Goal: Communication & Community: Share content

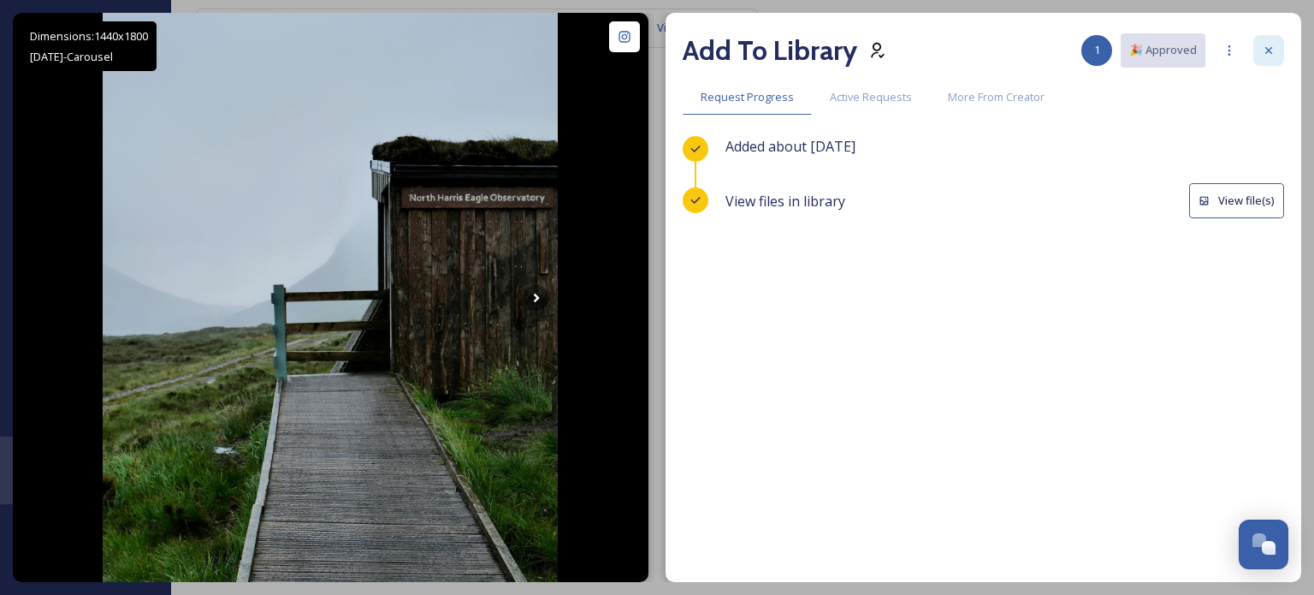
click at [1264, 47] on icon at bounding box center [1269, 51] width 14 height 14
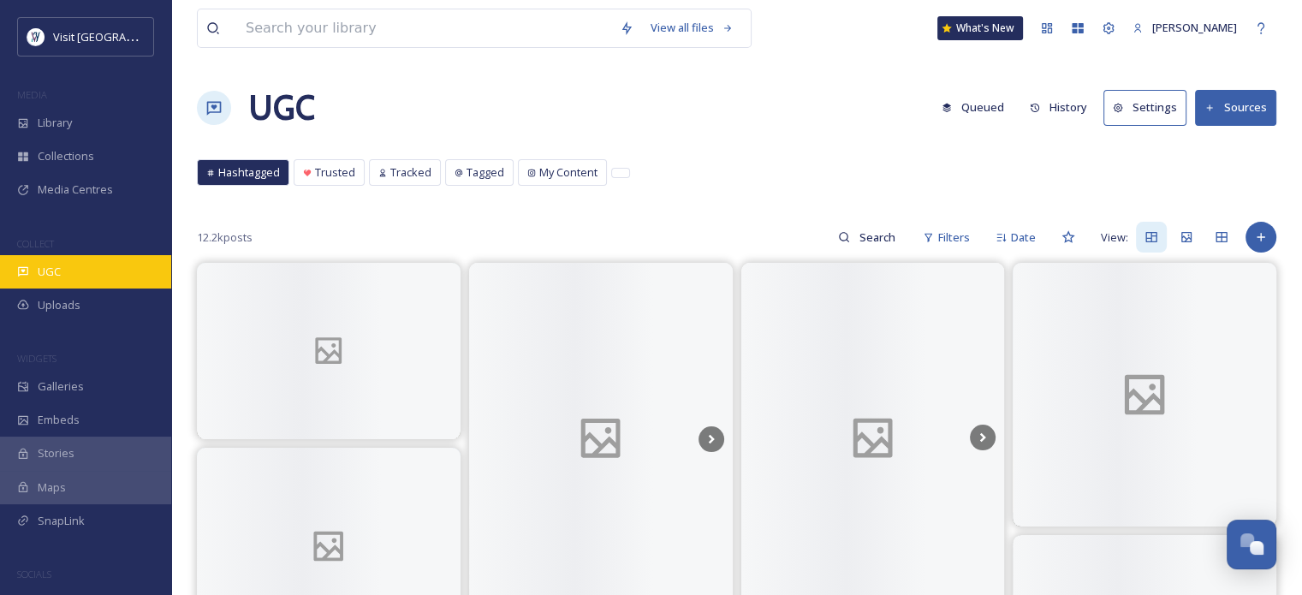
click at [44, 270] on span "UGC" at bounding box center [49, 272] width 23 height 16
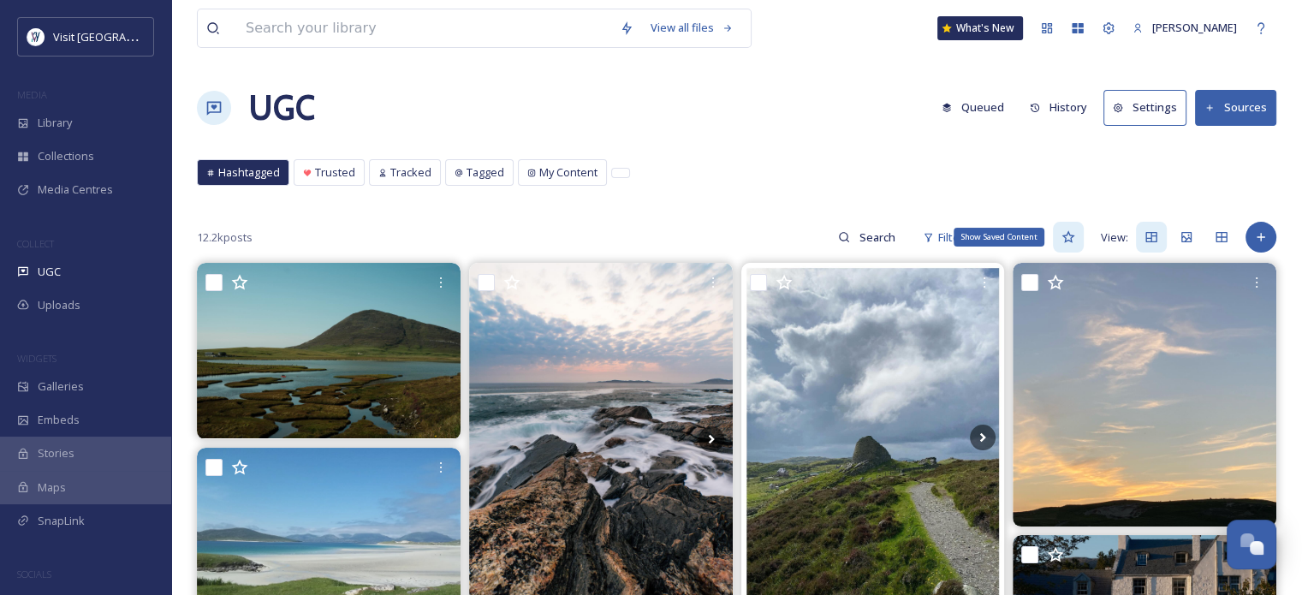
click at [1071, 236] on icon at bounding box center [1068, 237] width 14 height 14
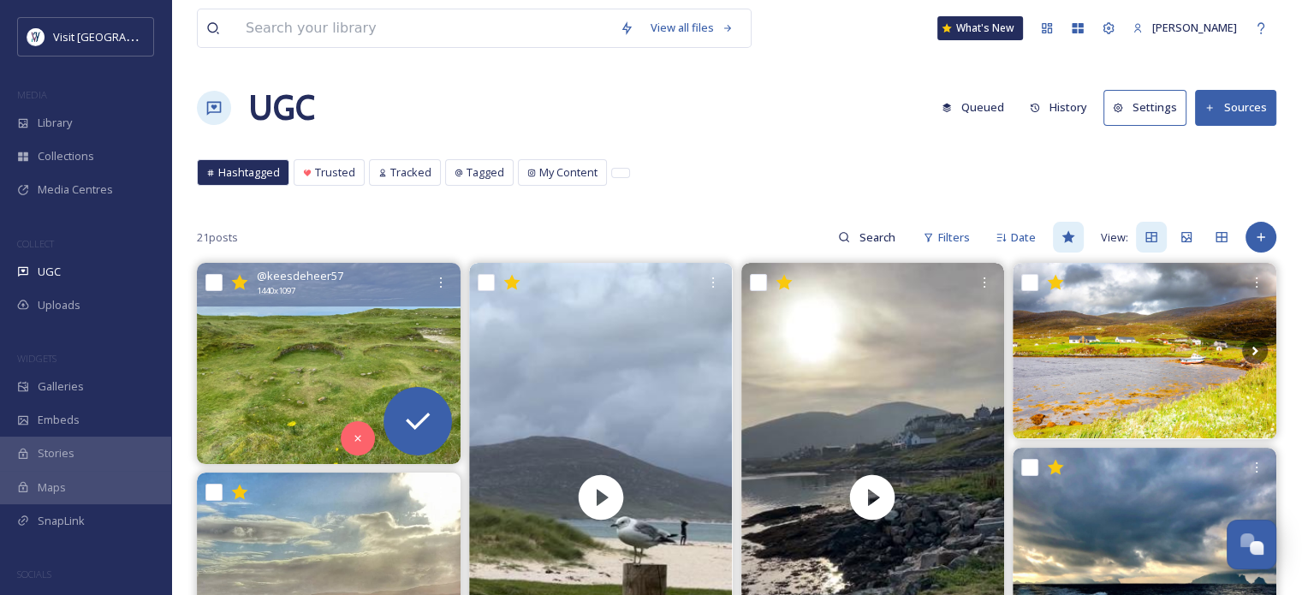
click at [329, 317] on img at bounding box center [329, 363] width 264 height 200
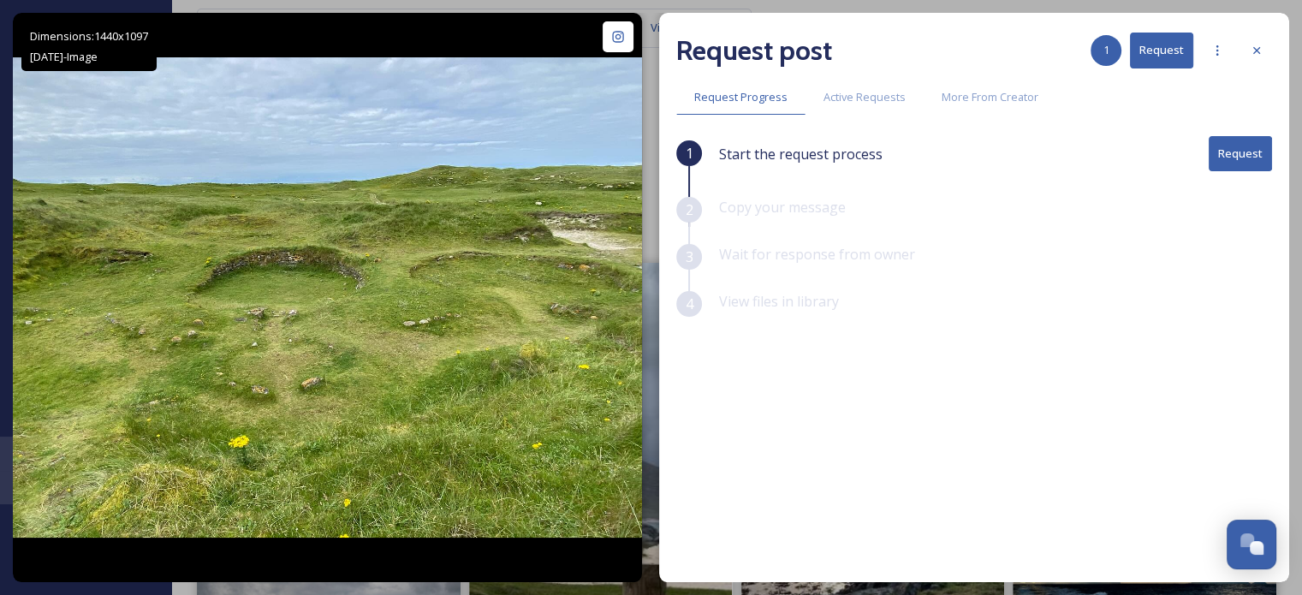
click at [1262, 158] on button "Request" at bounding box center [1239, 153] width 63 height 35
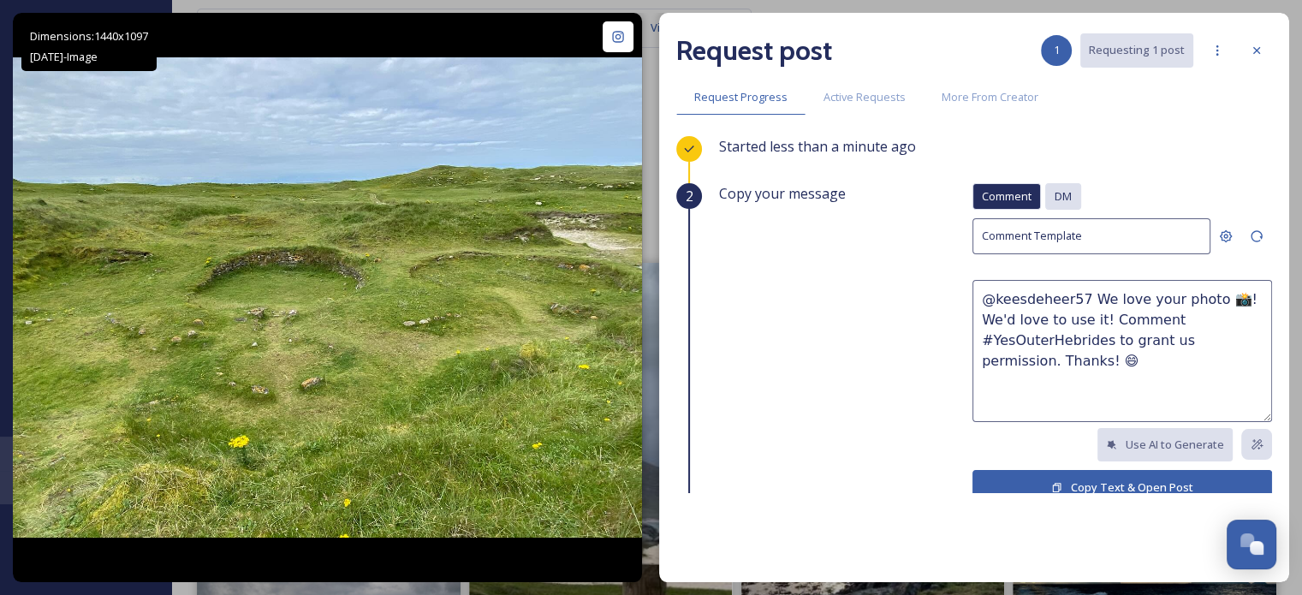
click at [1054, 193] on span "DM" at bounding box center [1062, 196] width 17 height 16
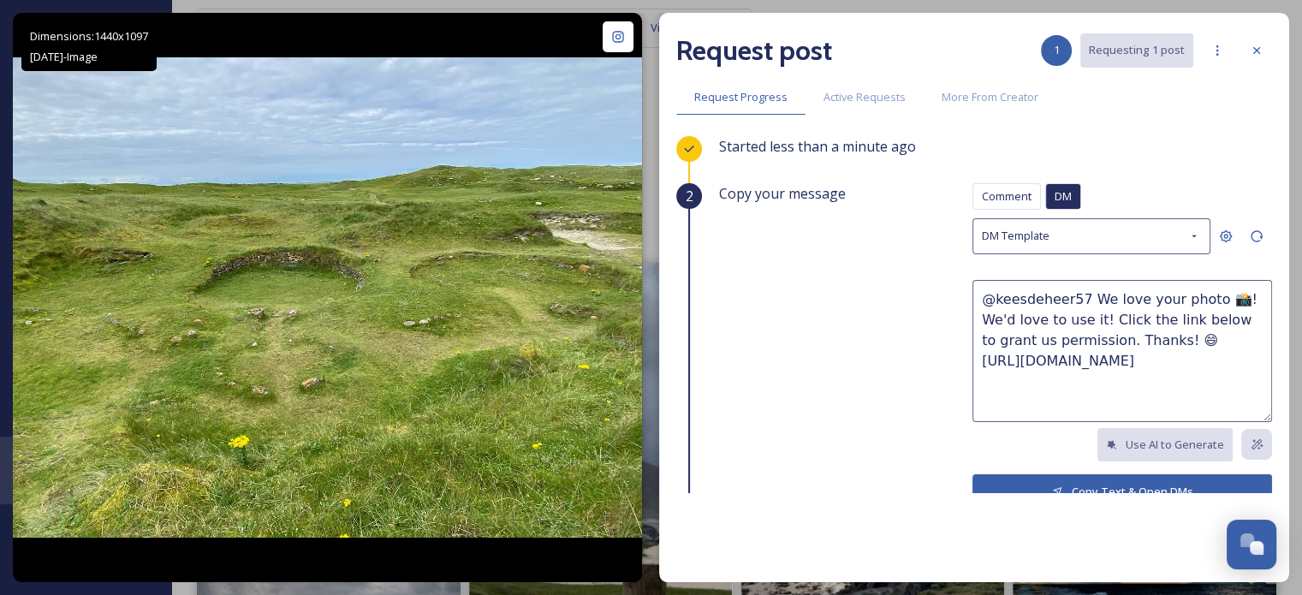
click at [1083, 478] on button "Copy Text & Open DMs" at bounding box center [1122, 491] width 300 height 35
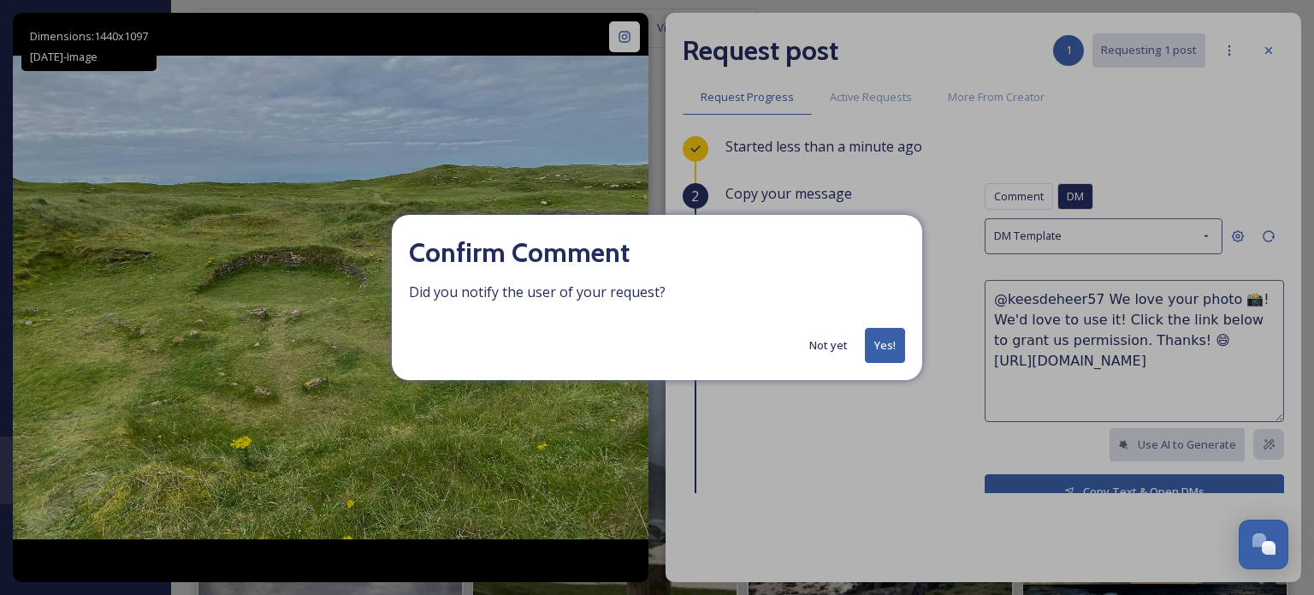
click at [876, 345] on button "Yes!" at bounding box center [885, 345] width 40 height 35
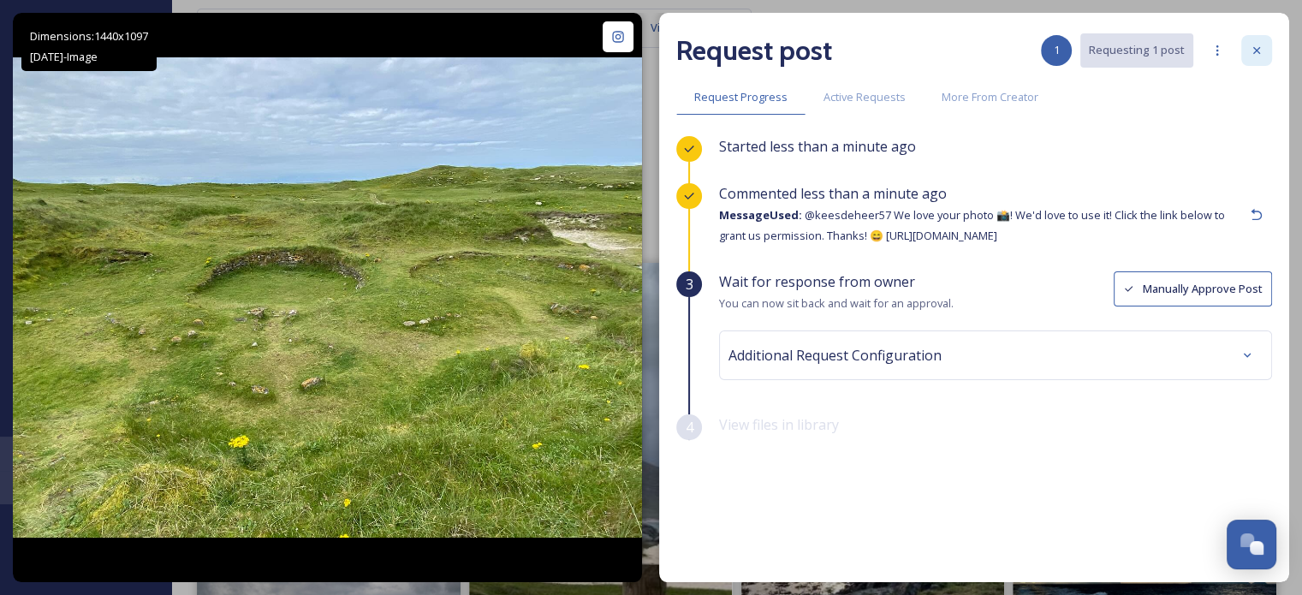
click at [1256, 51] on icon at bounding box center [1256, 51] width 14 height 14
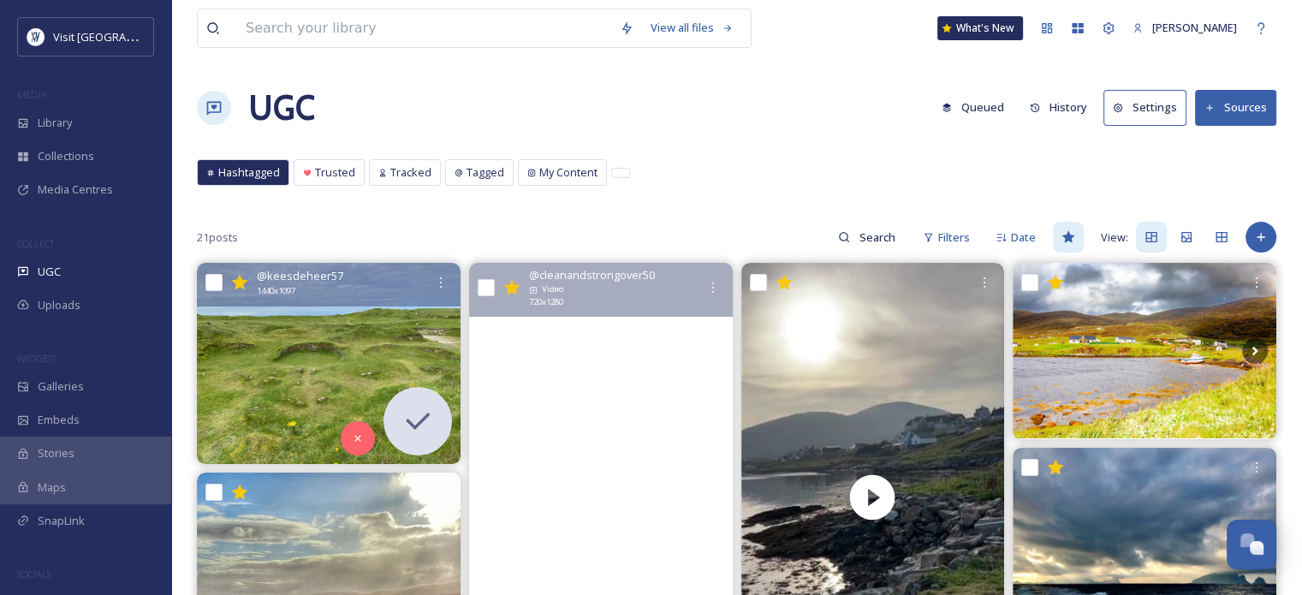
click at [644, 362] on video "Throwback to last week’s Scottish adventure 🏴󠁧󠁢󠁳󠁣󠁴󠁿 \a\aA little montage of a f…" at bounding box center [601, 497] width 264 height 469
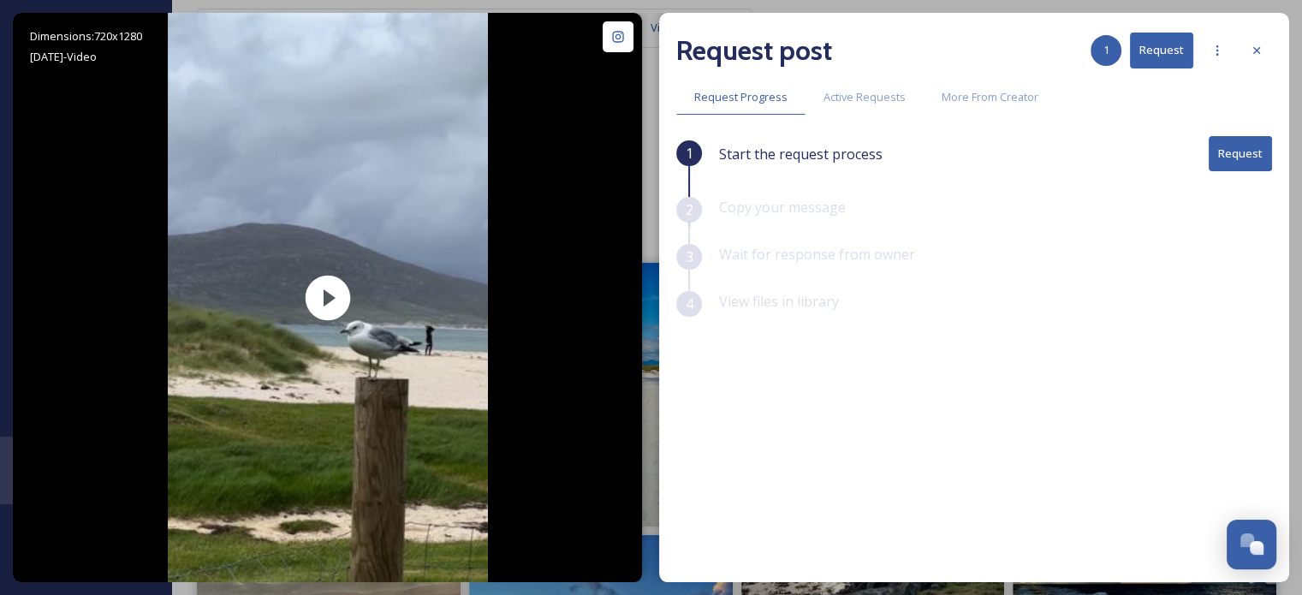
click at [1256, 153] on button "Request" at bounding box center [1239, 153] width 63 height 35
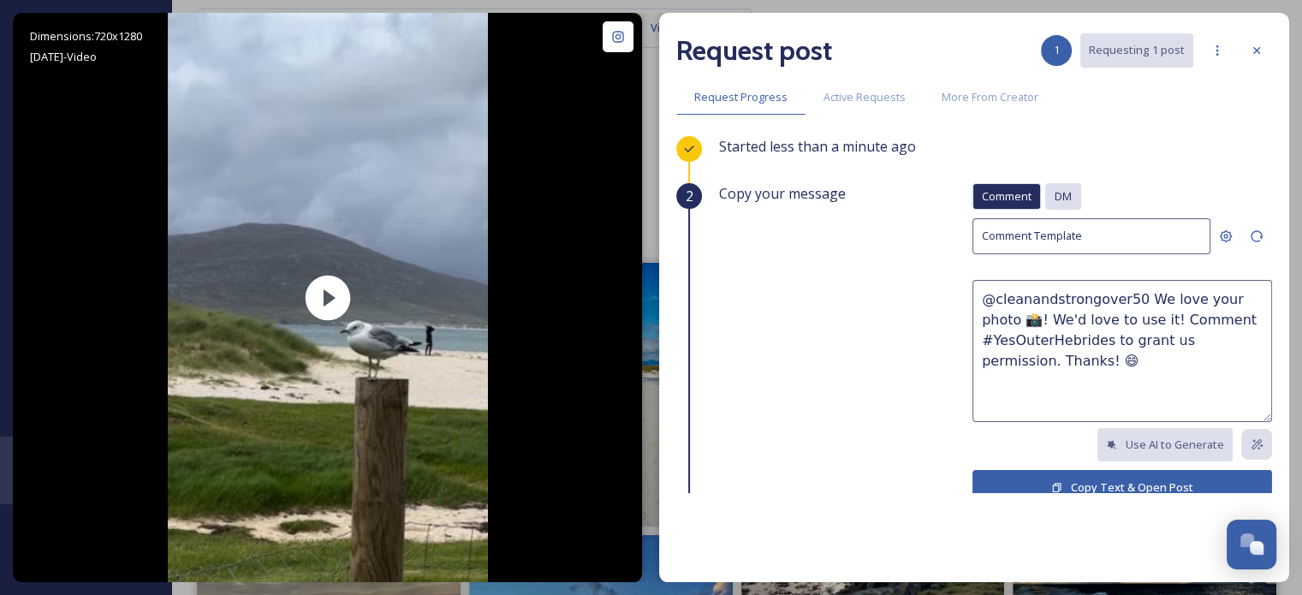
click at [1054, 195] on span "DM" at bounding box center [1062, 196] width 17 height 16
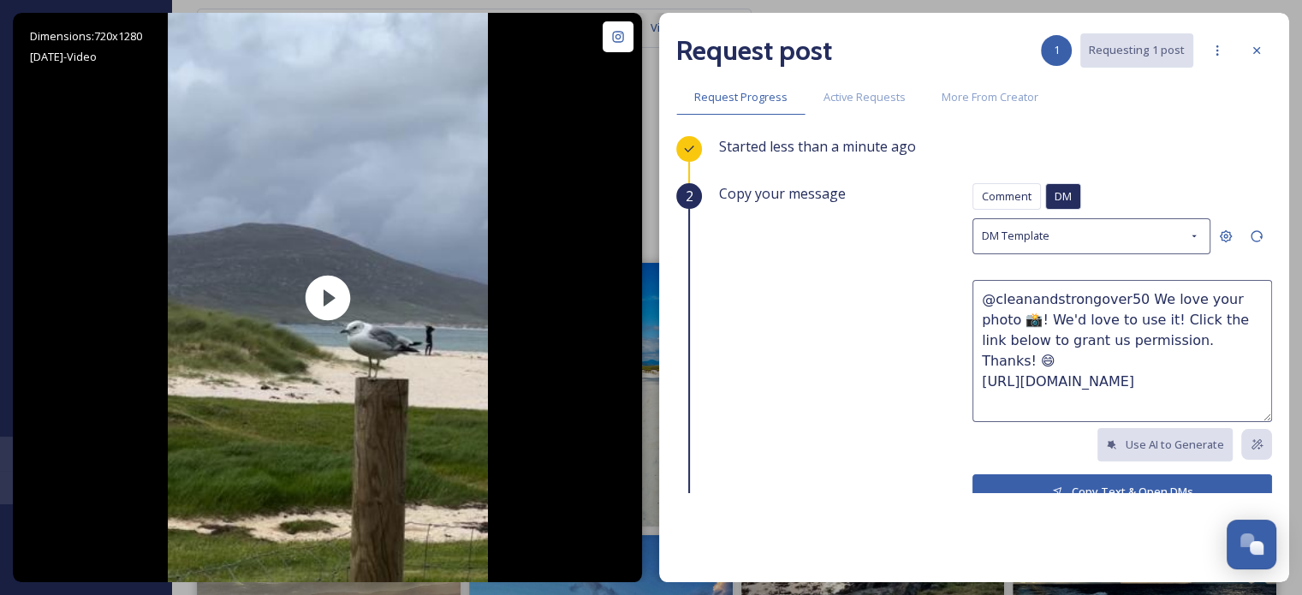
click at [1068, 481] on button "Copy Text & Open DMs" at bounding box center [1122, 491] width 300 height 35
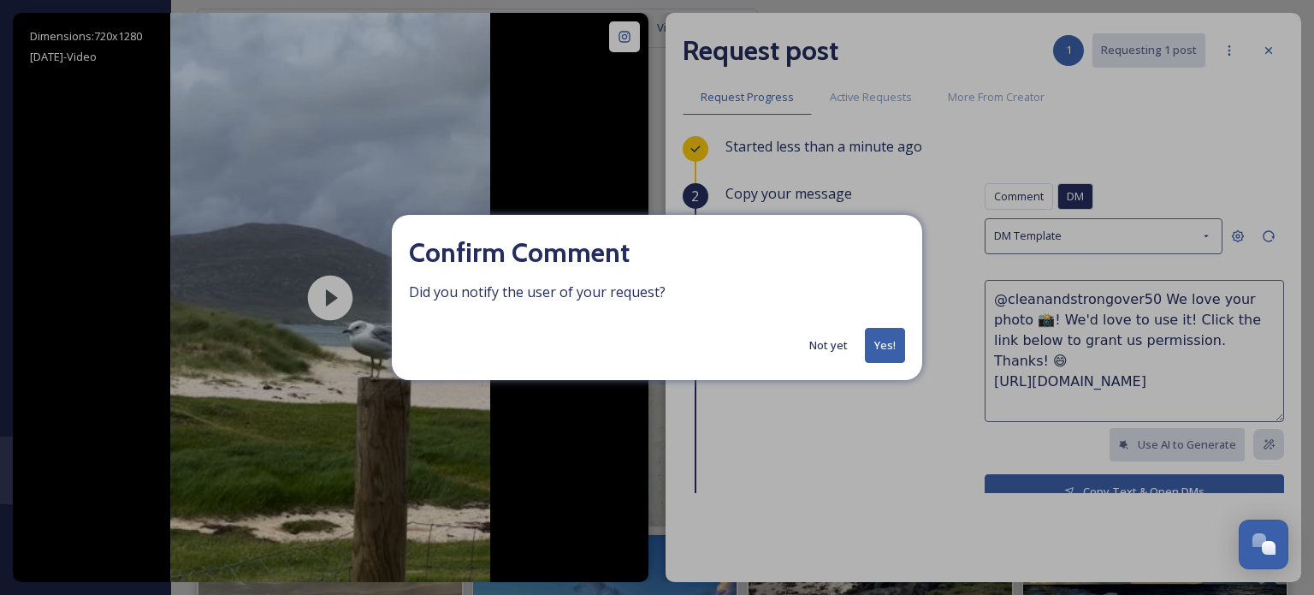
click at [883, 347] on button "Yes!" at bounding box center [885, 345] width 40 height 35
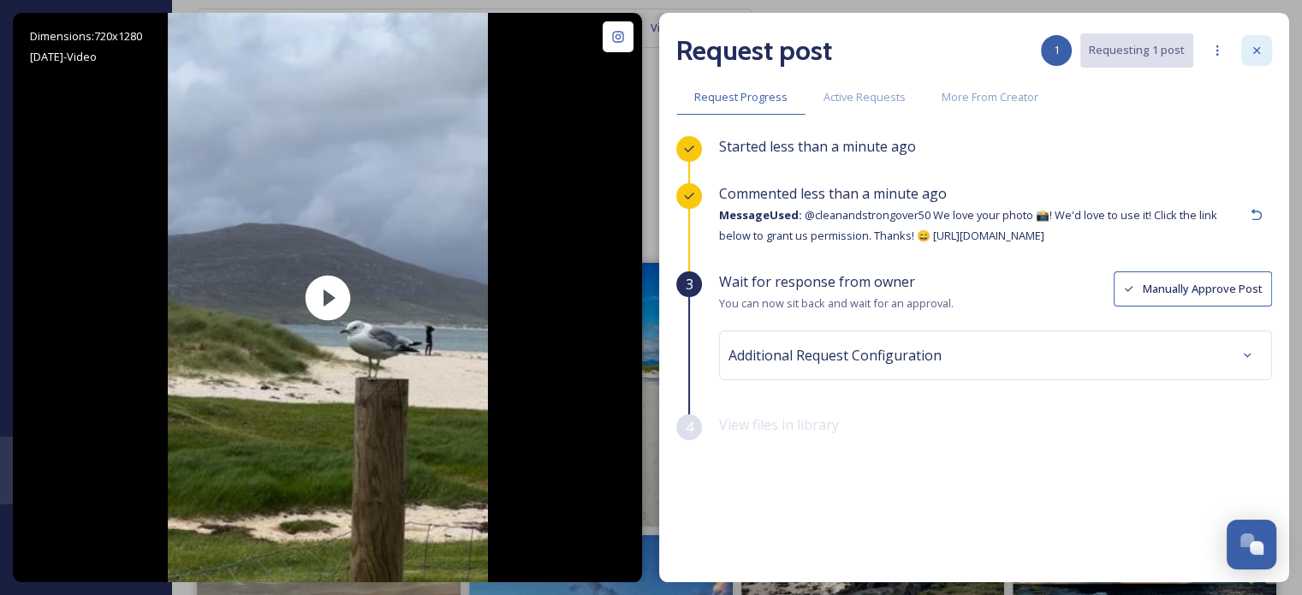
click at [1254, 46] on icon at bounding box center [1256, 51] width 14 height 14
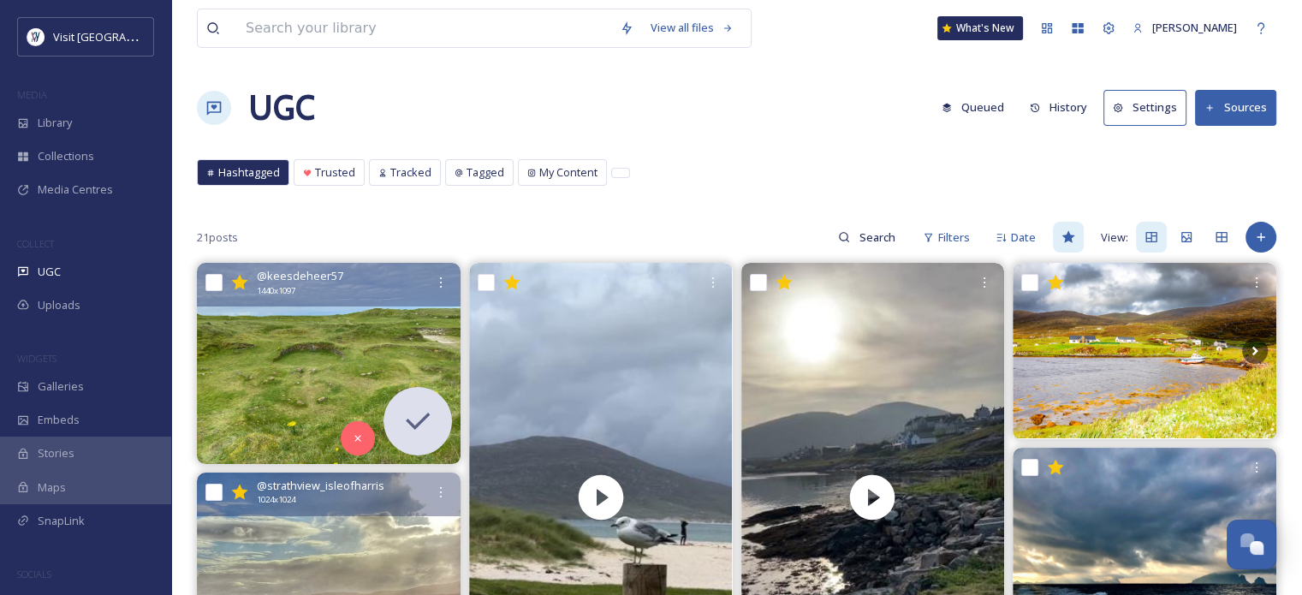
click at [363, 509] on div "@ strathview_isleofharris 1024 x 1024" at bounding box center [329, 494] width 264 height 44
click at [366, 541] on img at bounding box center [329, 604] width 264 height 264
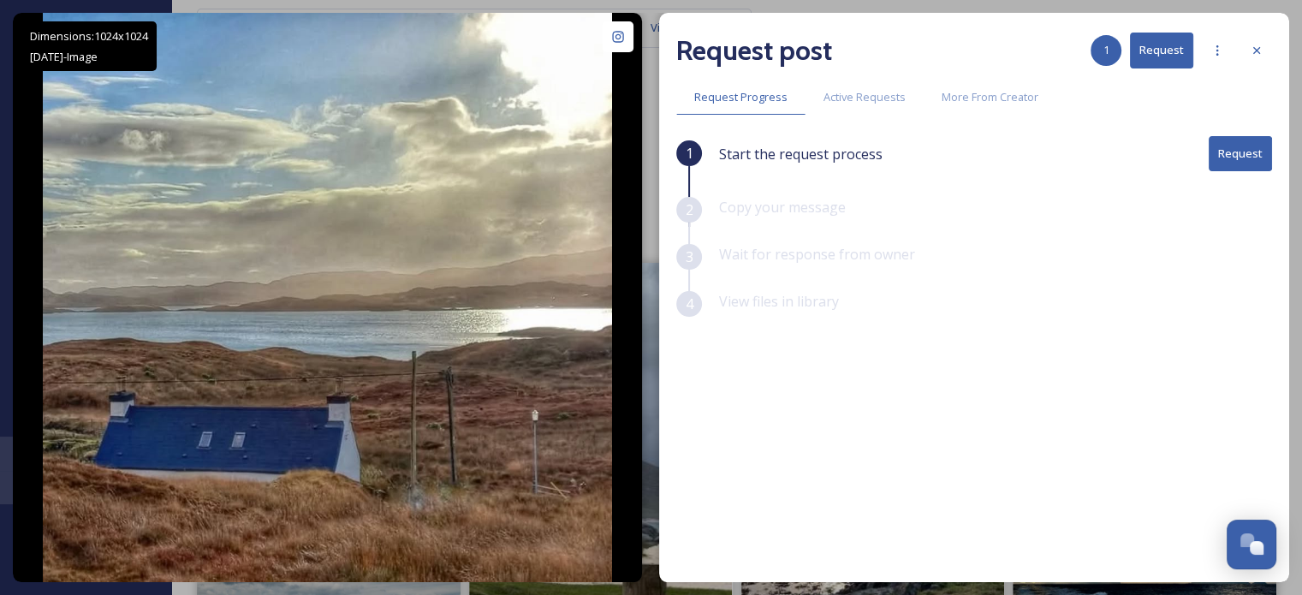
click at [1253, 147] on button "Request" at bounding box center [1239, 153] width 63 height 35
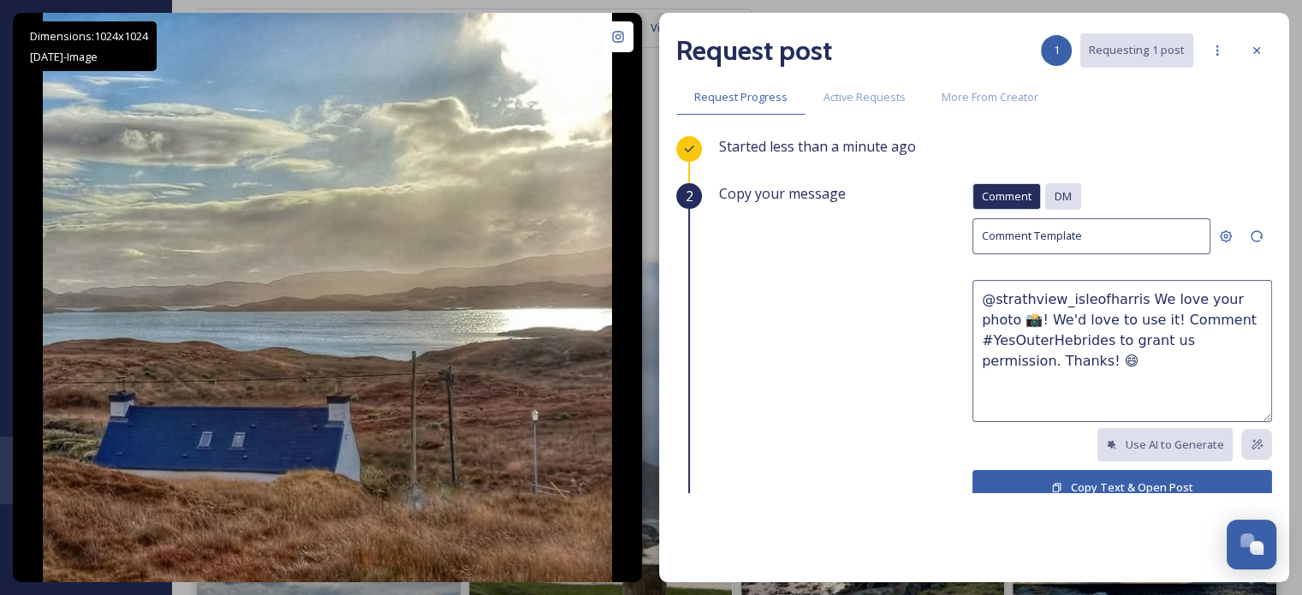
click at [1054, 191] on span "DM" at bounding box center [1062, 196] width 17 height 16
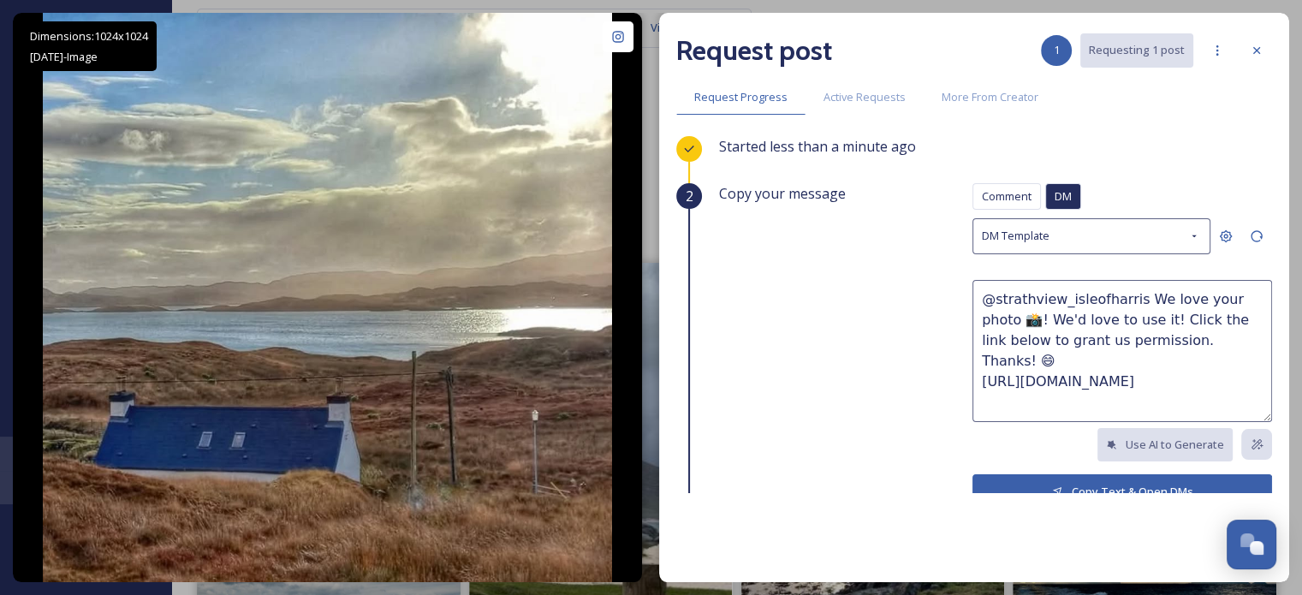
click at [1071, 481] on button "Copy Text & Open DMs" at bounding box center [1122, 491] width 300 height 35
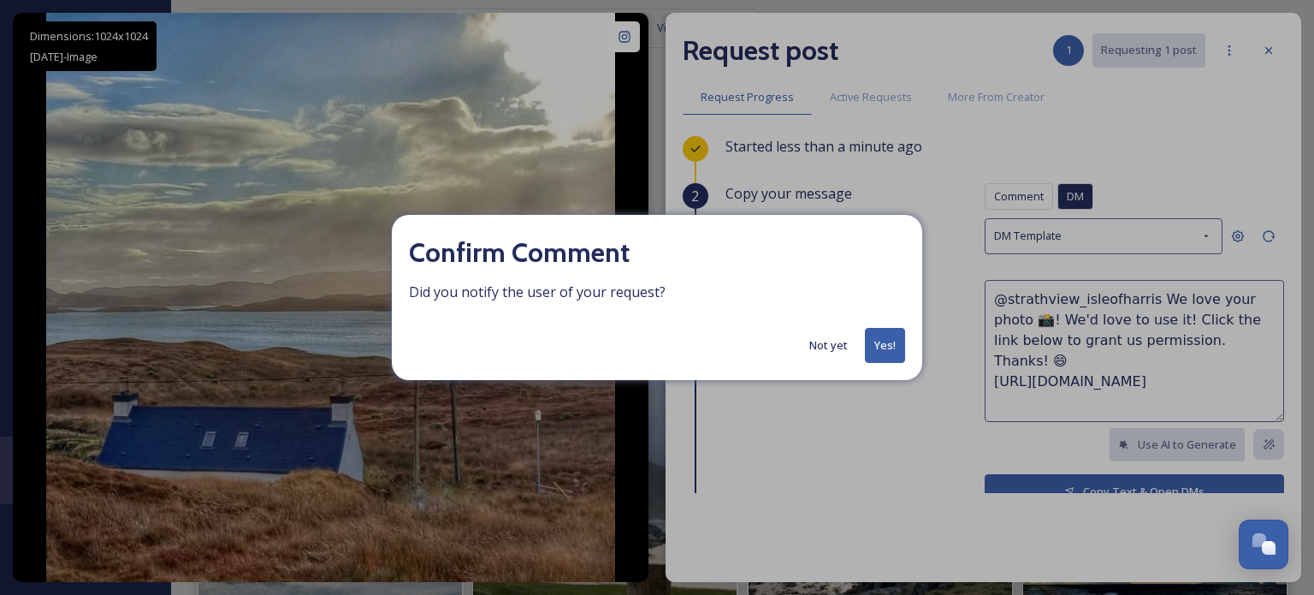
click at [886, 337] on button "Yes!" at bounding box center [885, 345] width 40 height 35
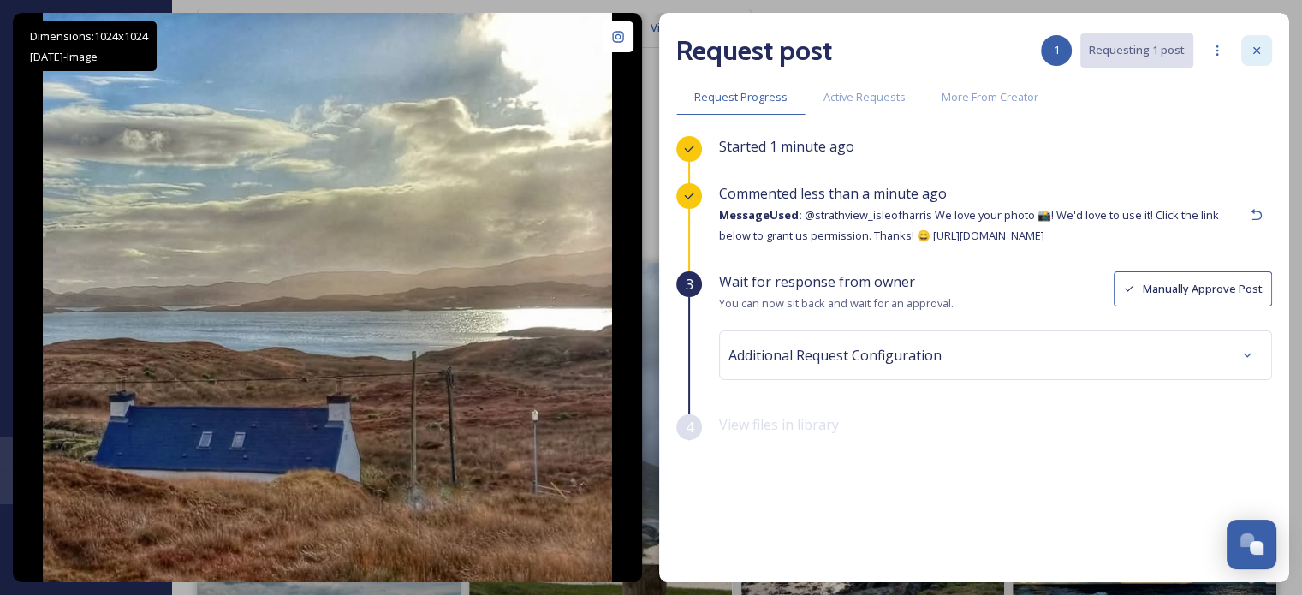
click at [1253, 47] on icon at bounding box center [1256, 51] width 14 height 14
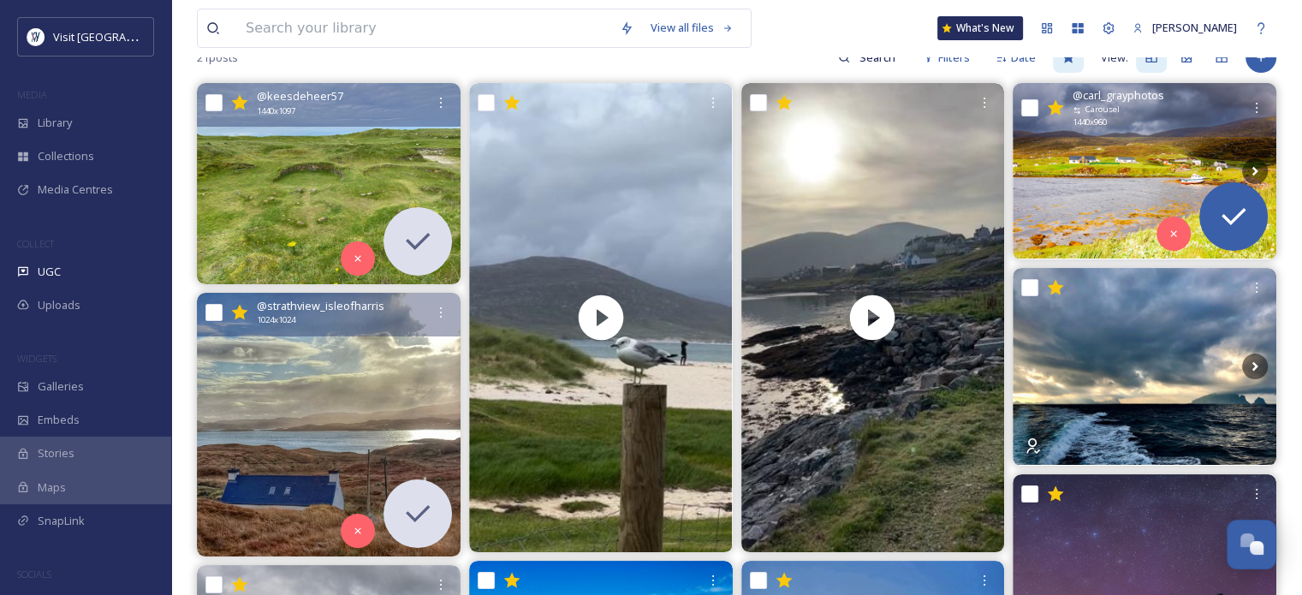
scroll to position [257, 0]
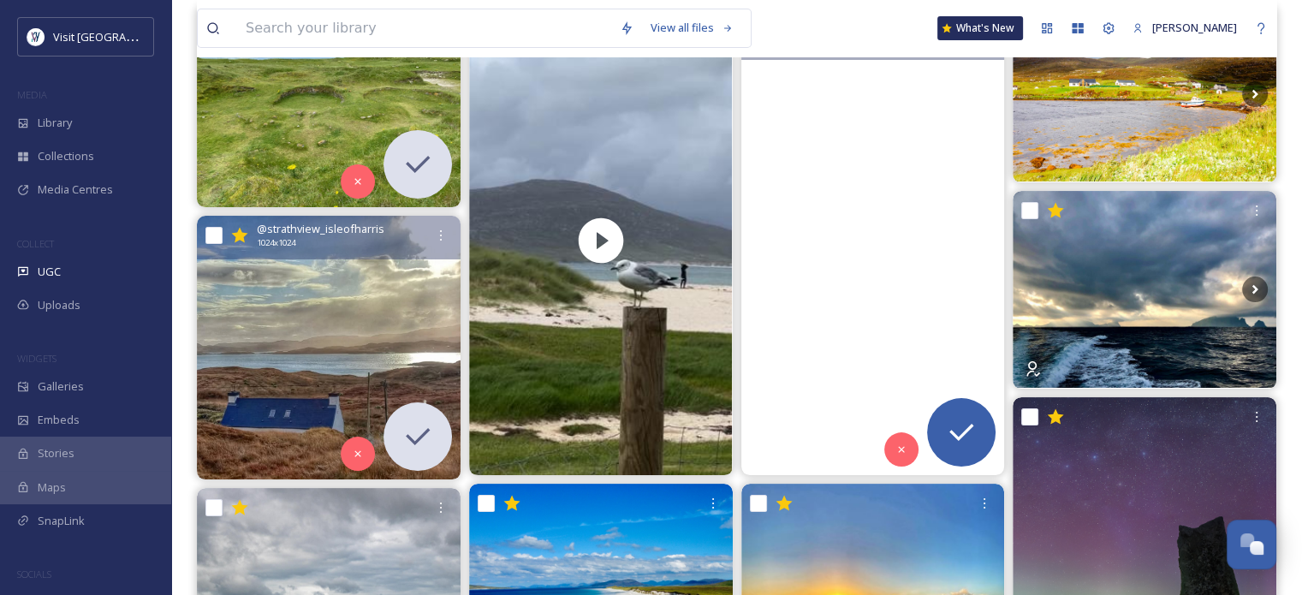
click at [938, 311] on video "Guys this is ok this 😍💚😘I’m in love 😍\a\a#isleofbarra #outerhebrides #scotland …" at bounding box center [872, 240] width 264 height 469
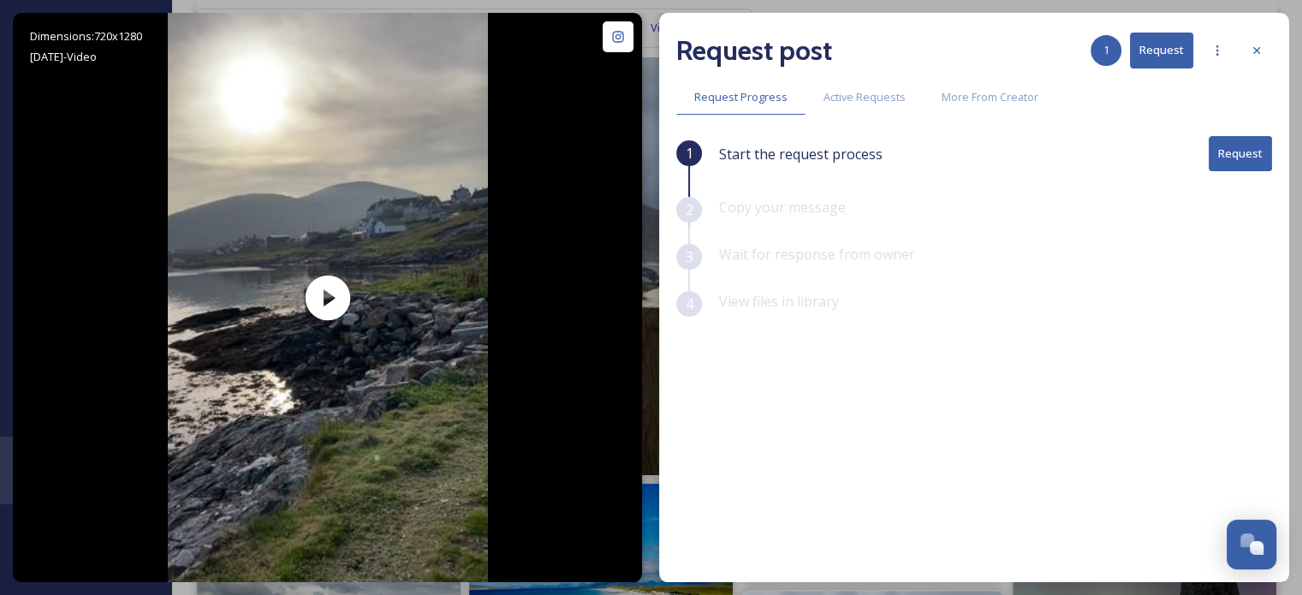
click at [1261, 157] on button "Request" at bounding box center [1239, 153] width 63 height 35
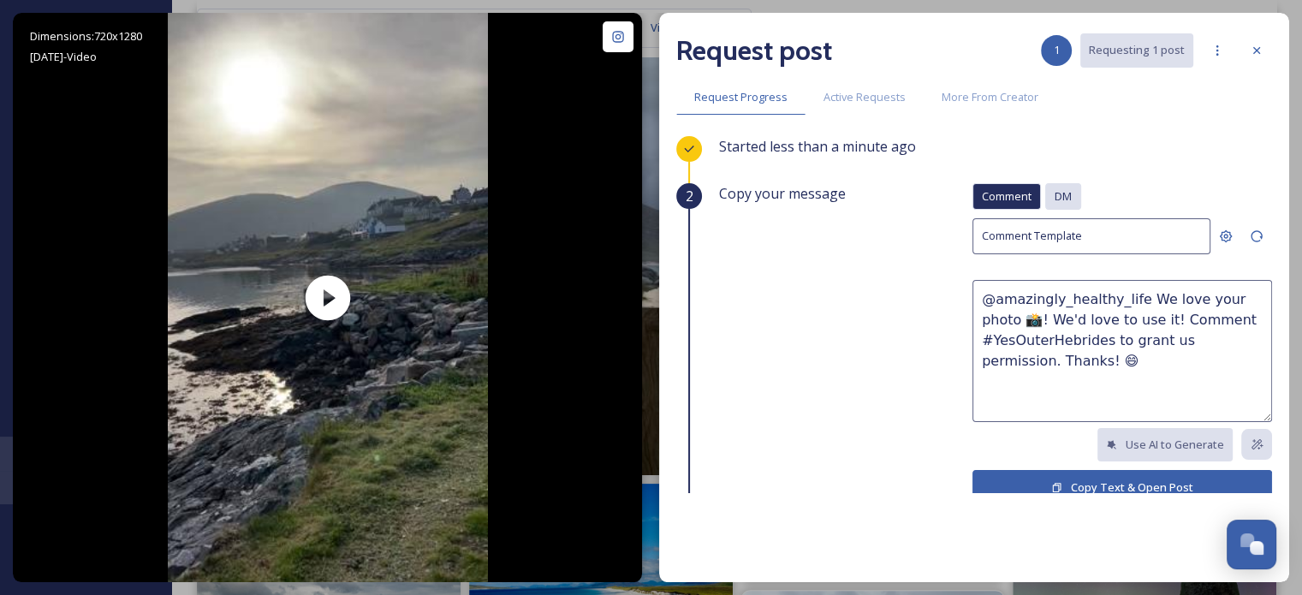
click at [1054, 196] on span "DM" at bounding box center [1062, 196] width 17 height 16
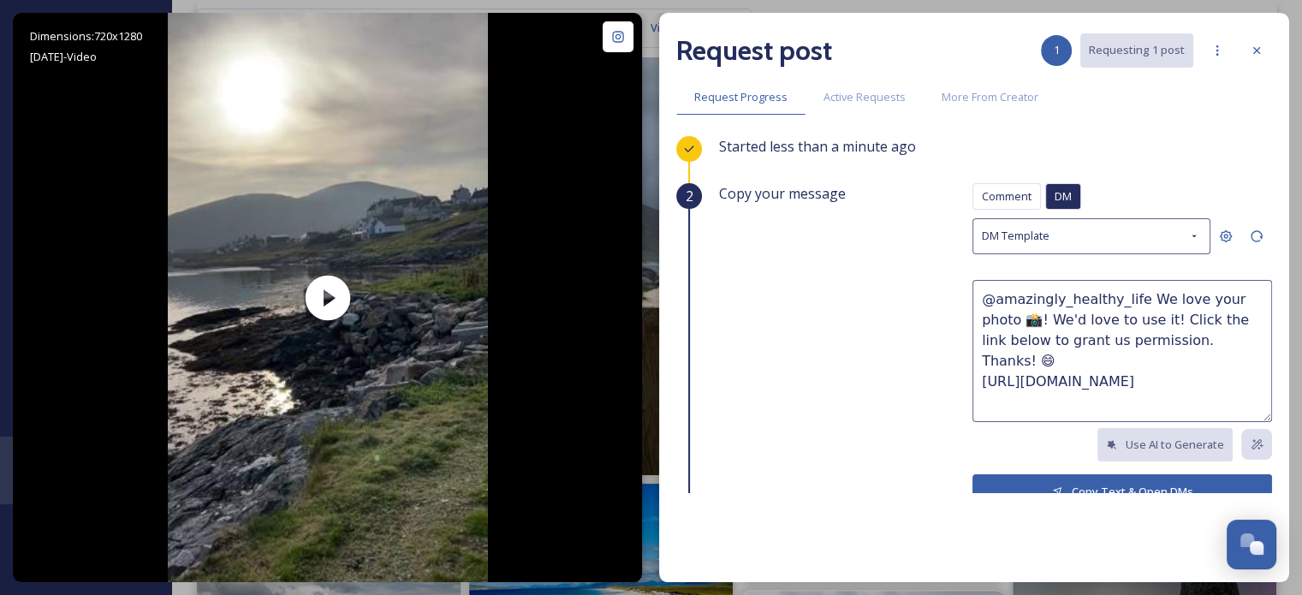
click at [1059, 478] on button "Copy Text & Open DMs" at bounding box center [1122, 491] width 300 height 35
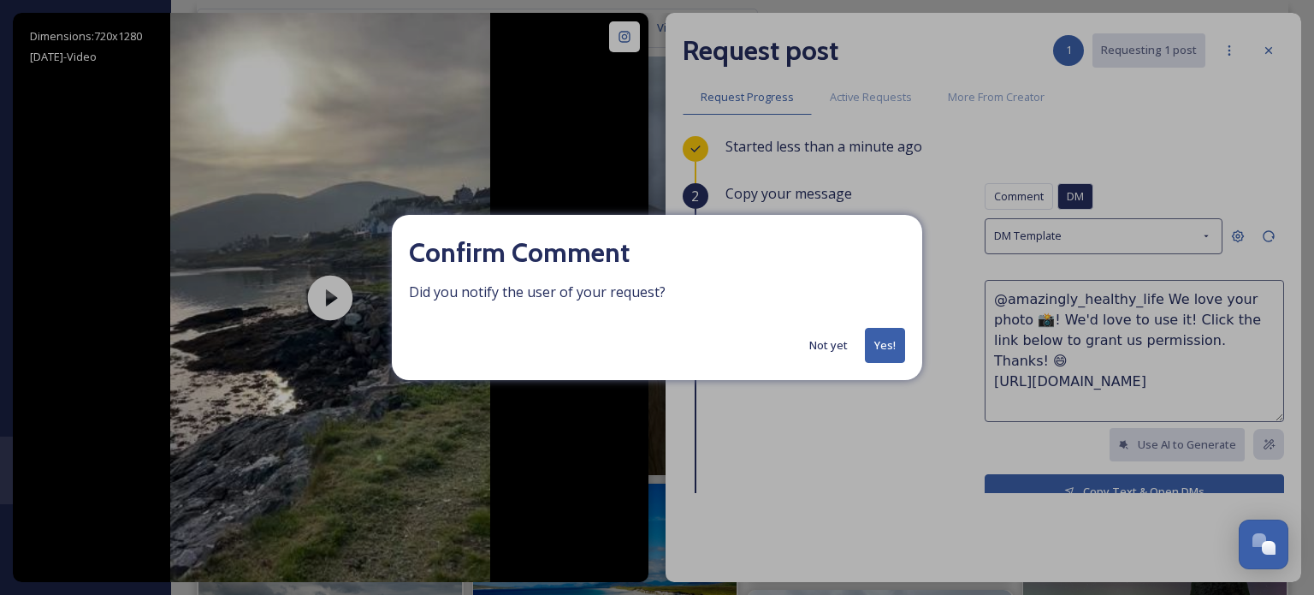
click at [890, 359] on button "Yes!" at bounding box center [885, 345] width 40 height 35
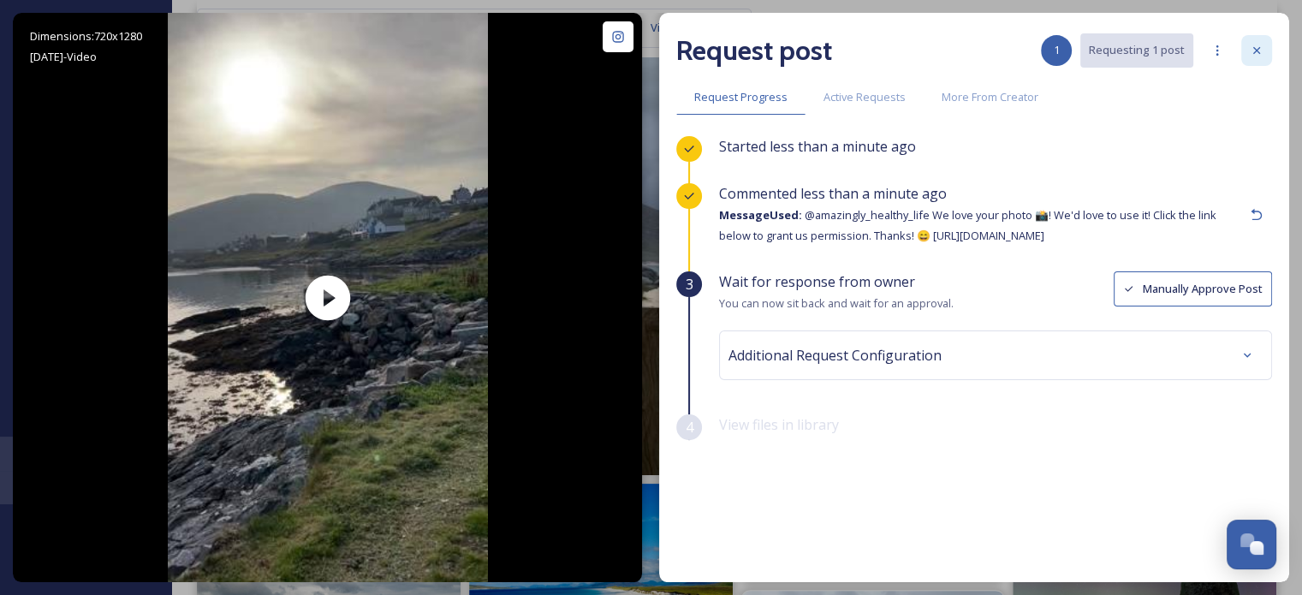
click at [1269, 50] on div at bounding box center [1256, 50] width 31 height 31
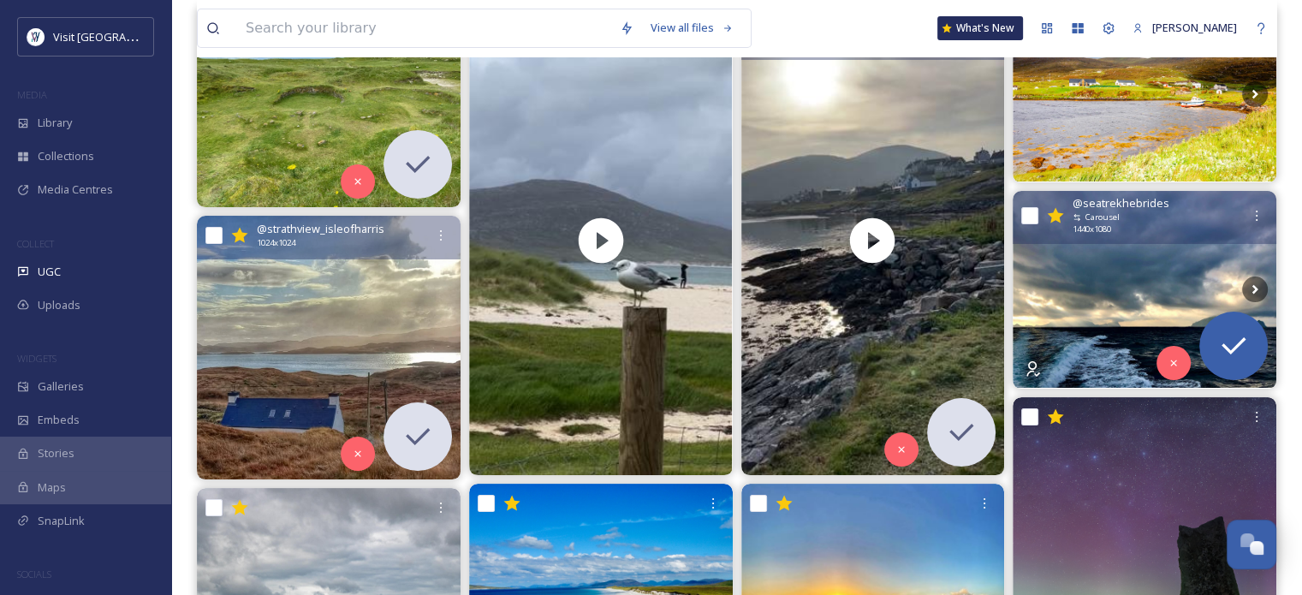
click at [1124, 321] on img at bounding box center [1144, 290] width 264 height 198
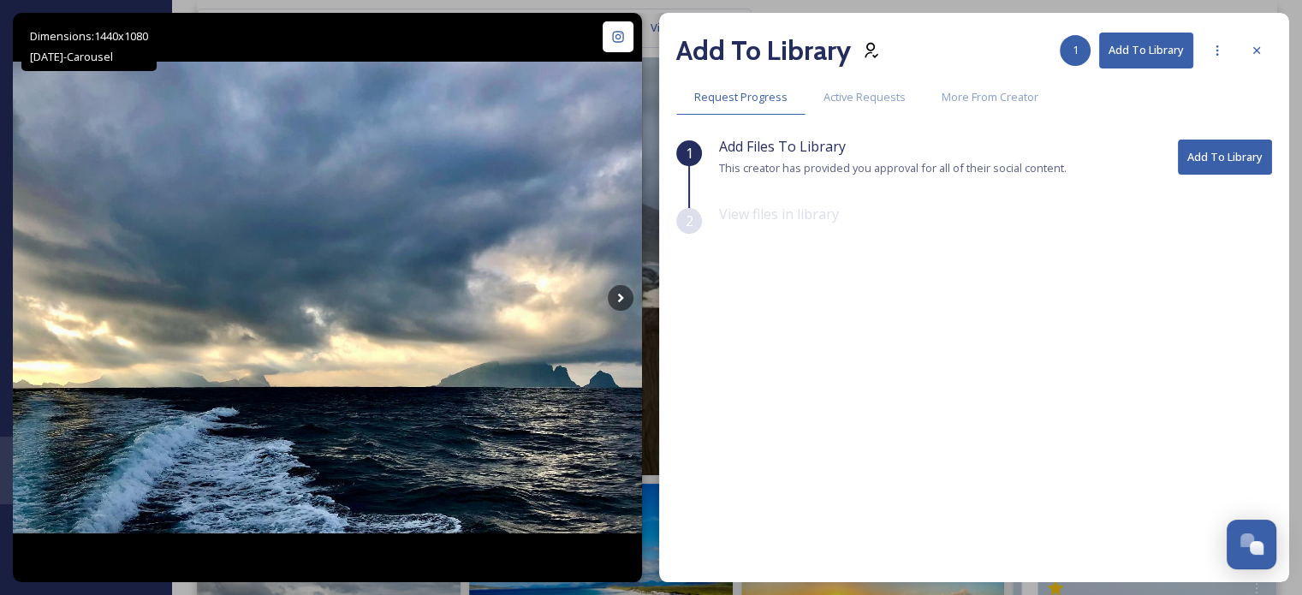
click at [1206, 165] on button "Add To Library" at bounding box center [1224, 156] width 94 height 35
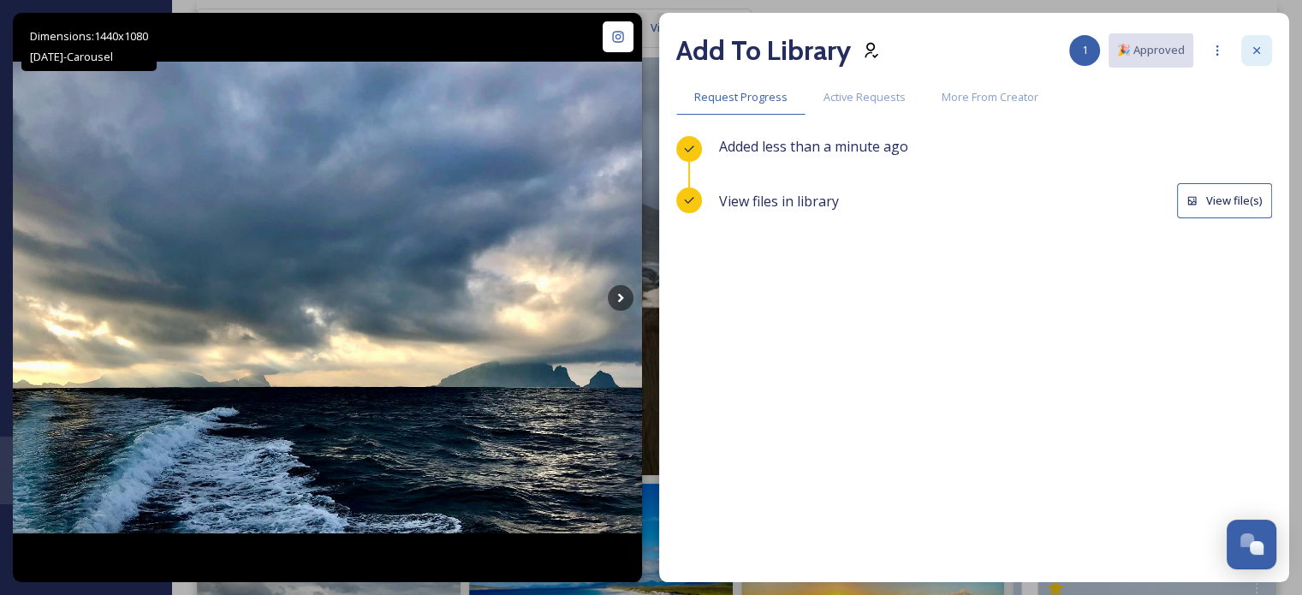
click at [1259, 48] on icon at bounding box center [1256, 51] width 14 height 14
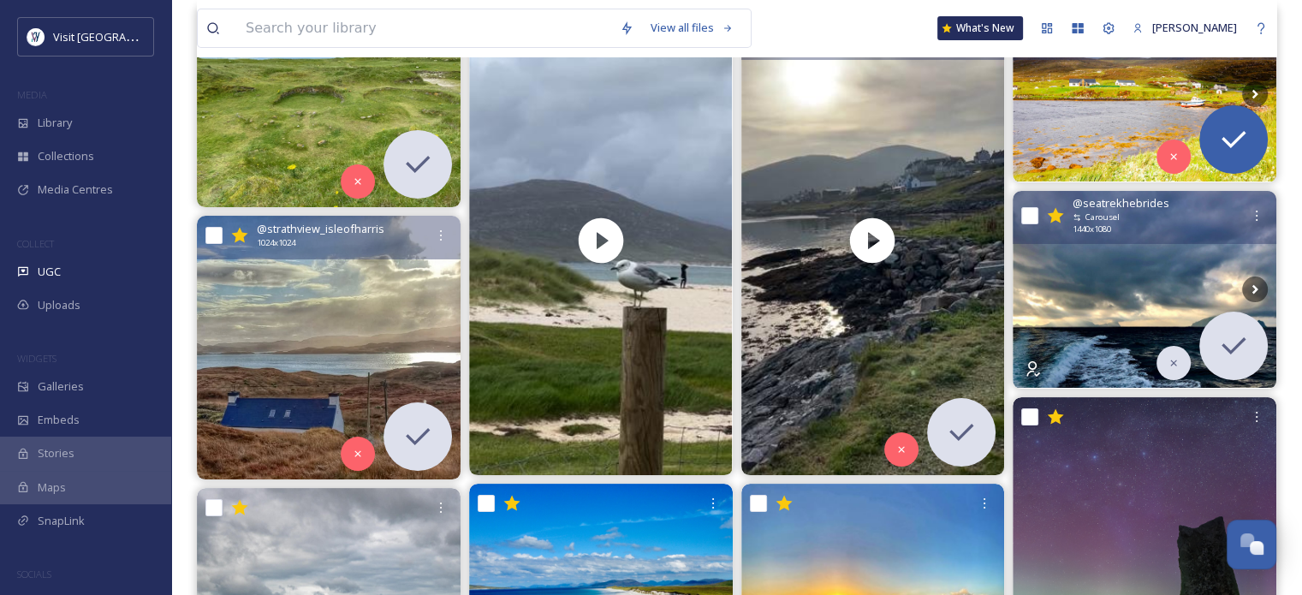
click at [1148, 98] on img at bounding box center [1144, 93] width 264 height 175
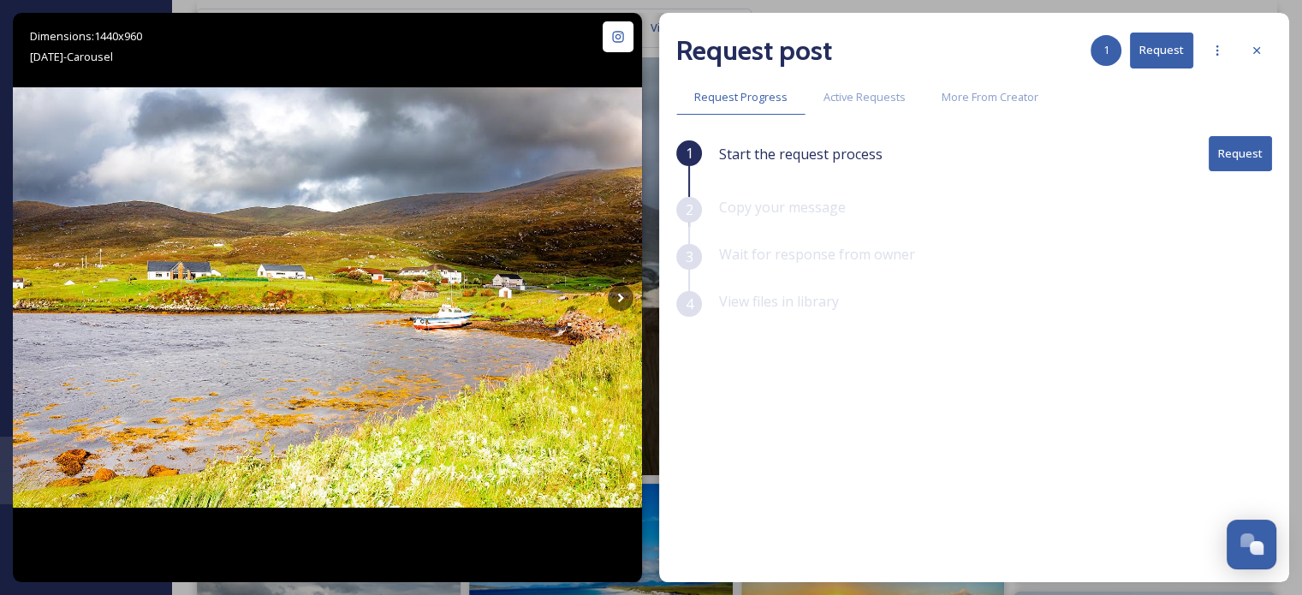
click at [1234, 153] on button "Request" at bounding box center [1239, 153] width 63 height 35
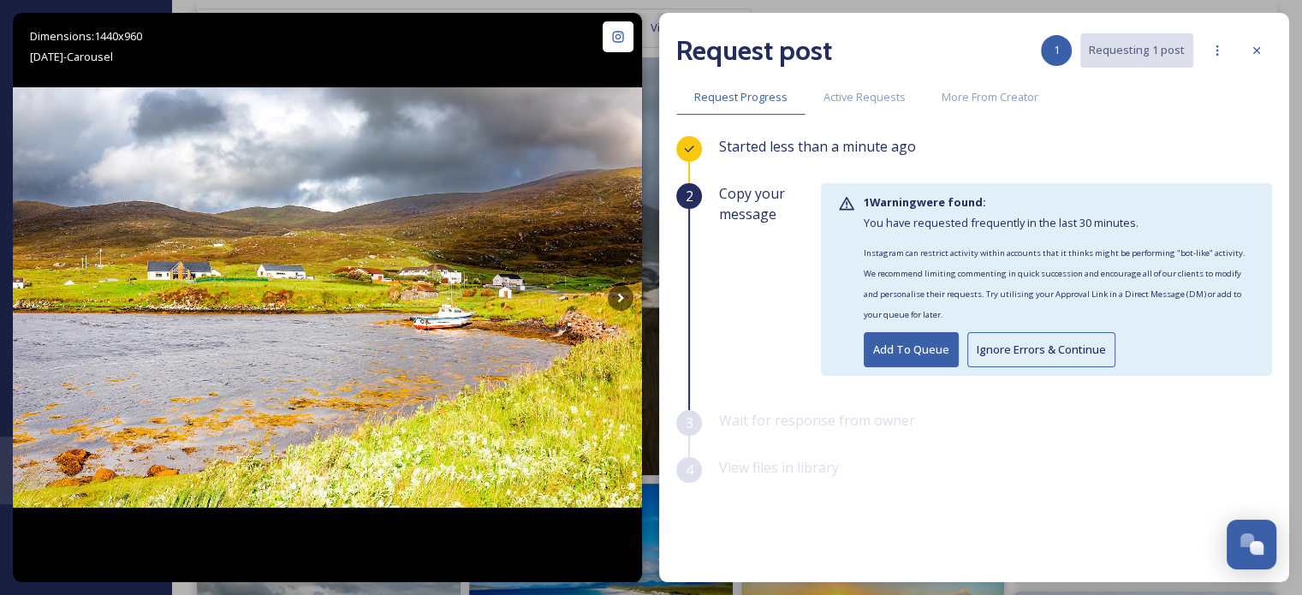
click at [1047, 354] on button "Ignore Errors & Continue" at bounding box center [1041, 349] width 148 height 35
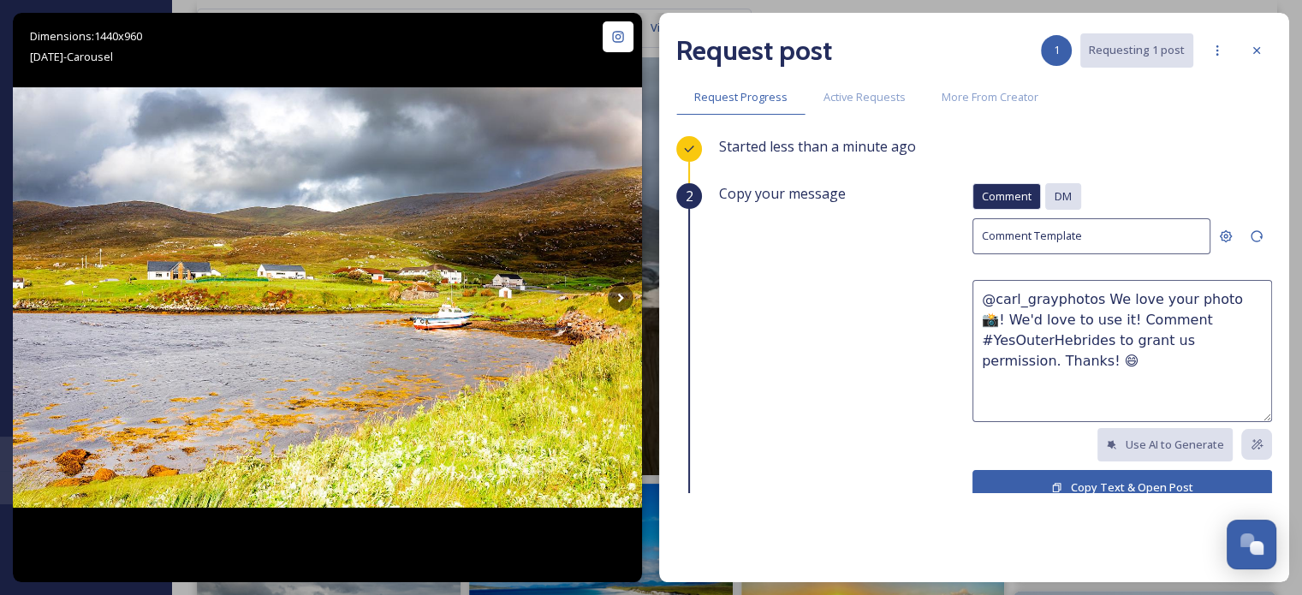
click at [1059, 191] on span "DM" at bounding box center [1062, 196] width 17 height 16
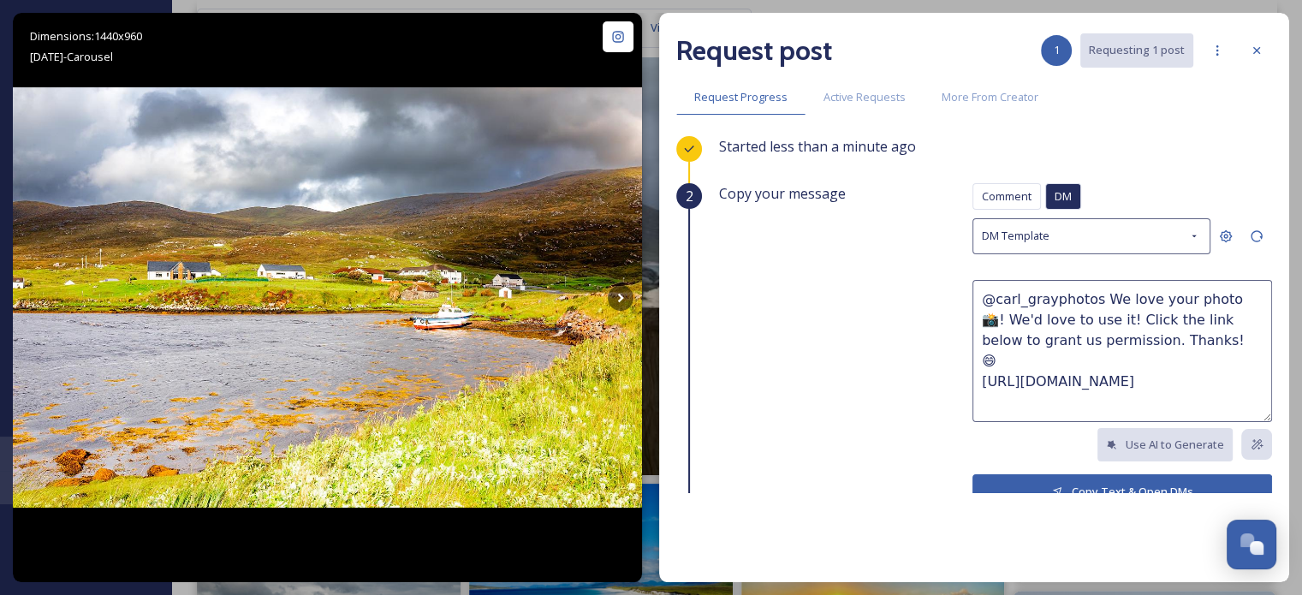
click at [1059, 484] on button "Copy Text & Open DMs" at bounding box center [1122, 491] width 300 height 35
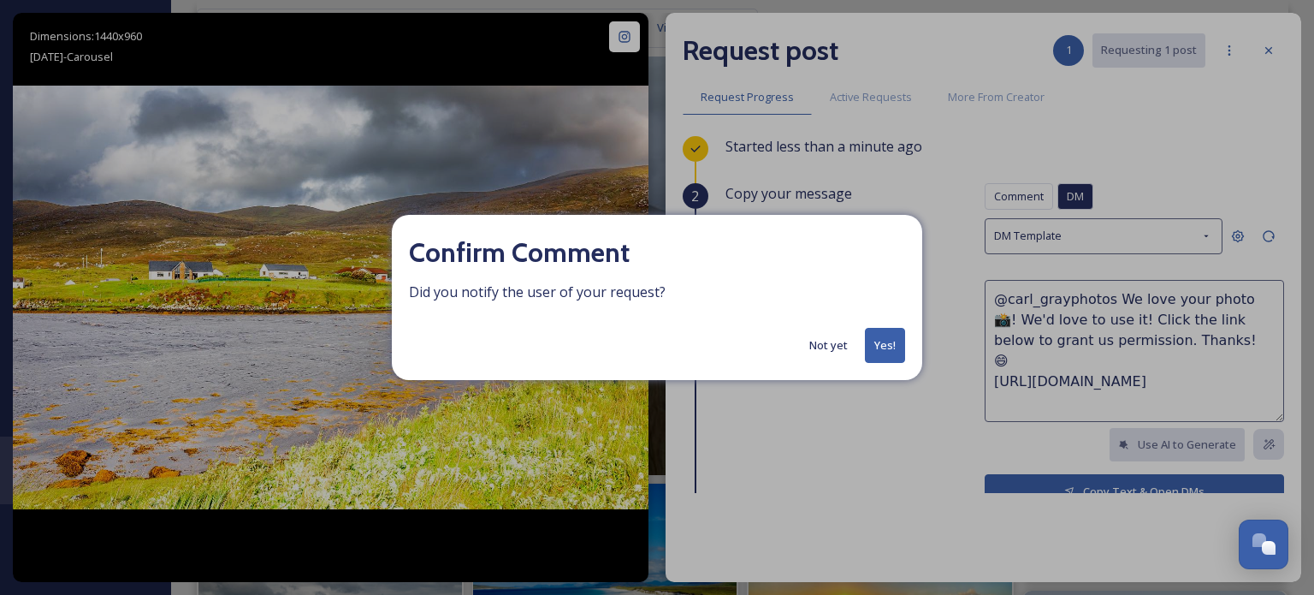
click at [887, 341] on button "Yes!" at bounding box center [885, 345] width 40 height 35
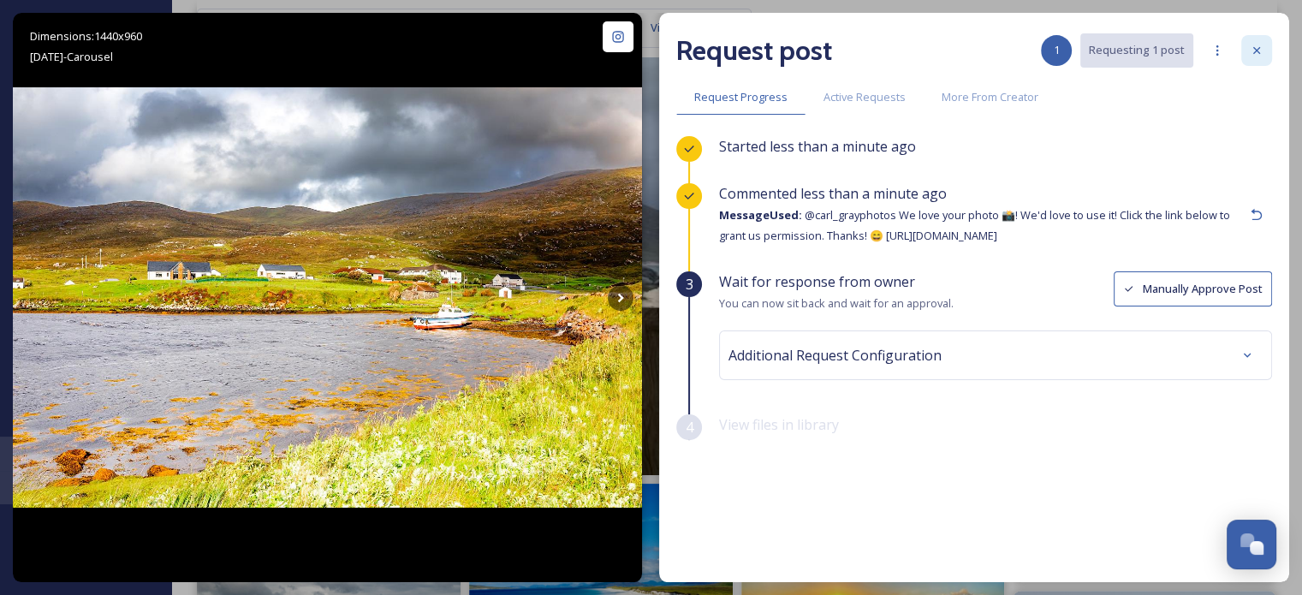
click at [1247, 44] on div at bounding box center [1256, 50] width 31 height 31
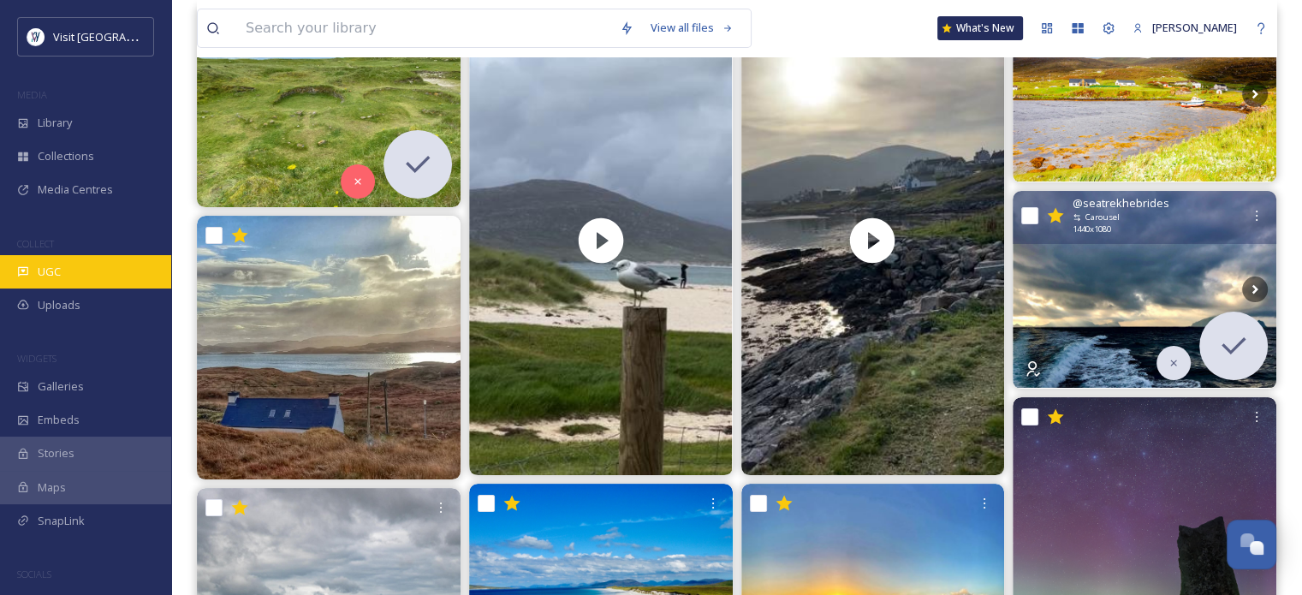
click at [64, 268] on div "UGC" at bounding box center [85, 271] width 171 height 33
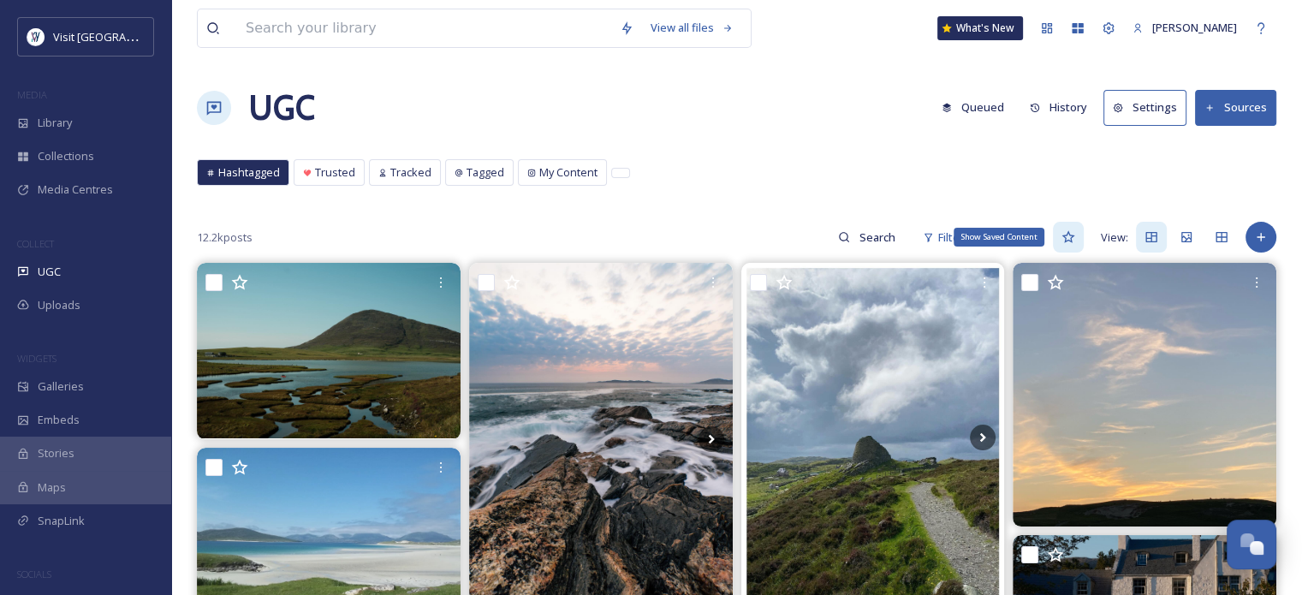
click at [1072, 239] on icon at bounding box center [1068, 237] width 14 height 14
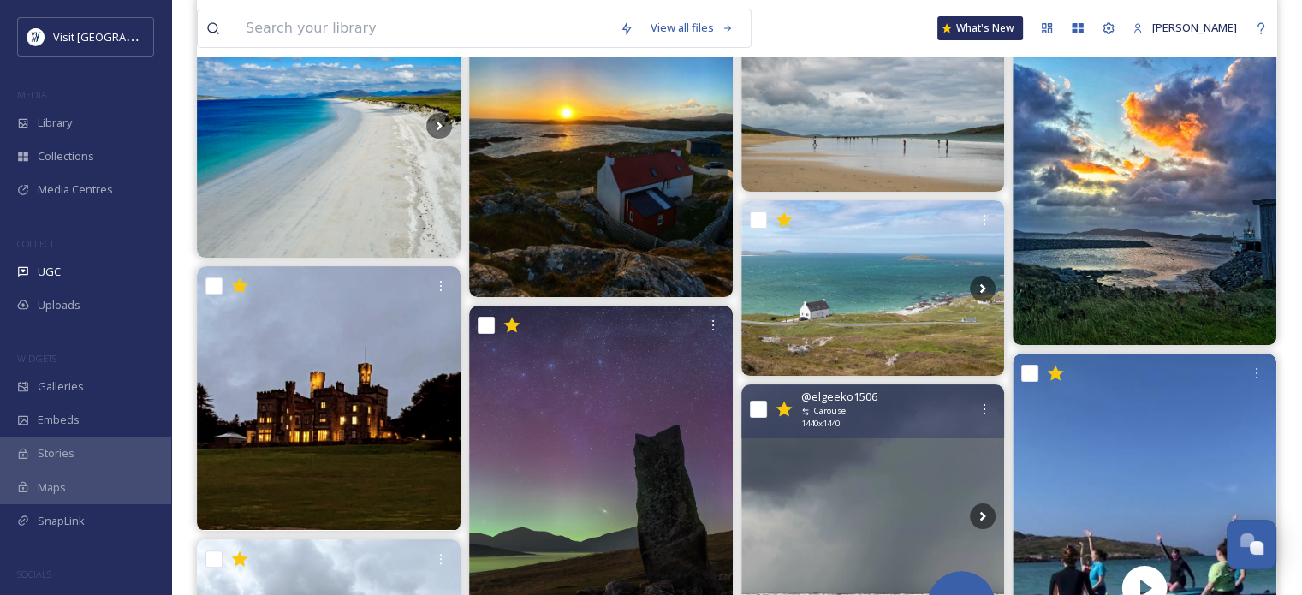
scroll to position [86, 0]
